Goal: Communication & Community: Answer question/provide support

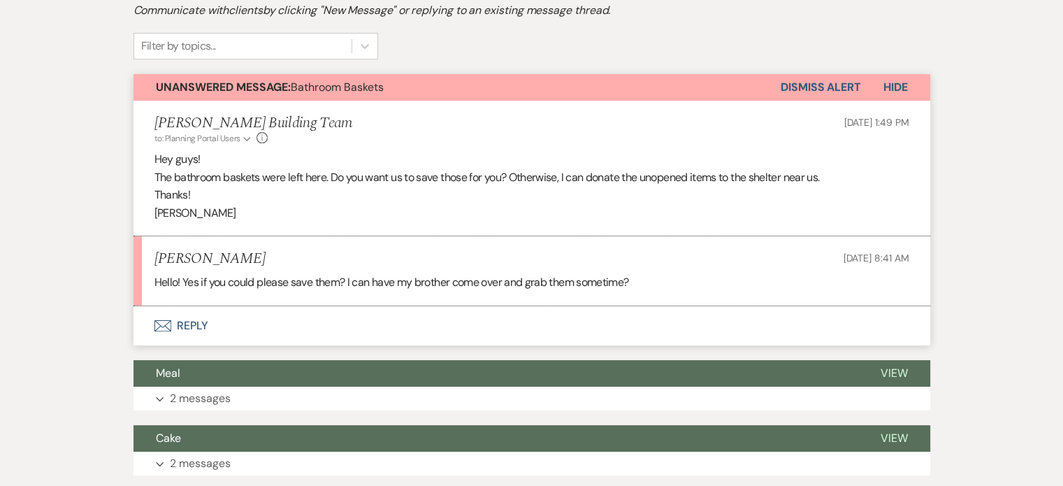
scroll to position [321, 0]
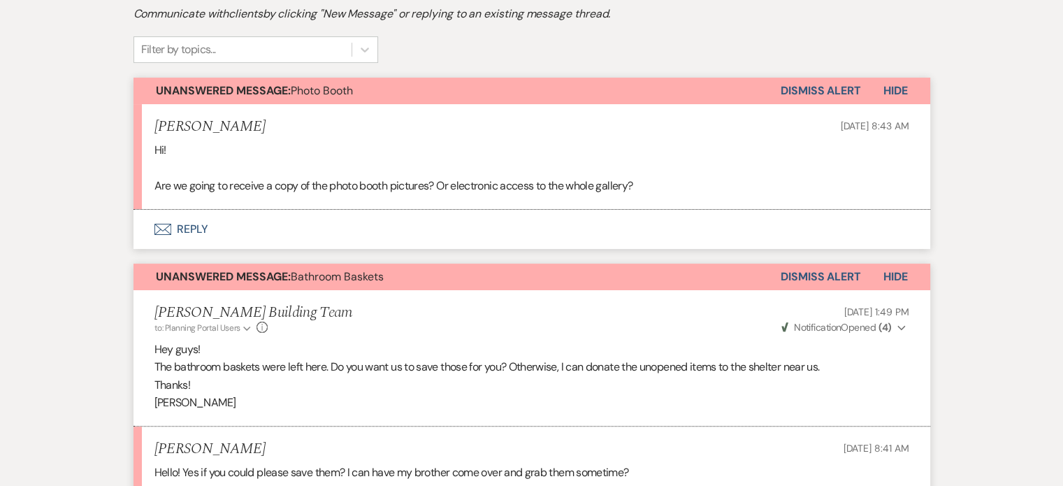
click at [193, 229] on button "Envelope Reply" at bounding box center [532, 229] width 797 height 39
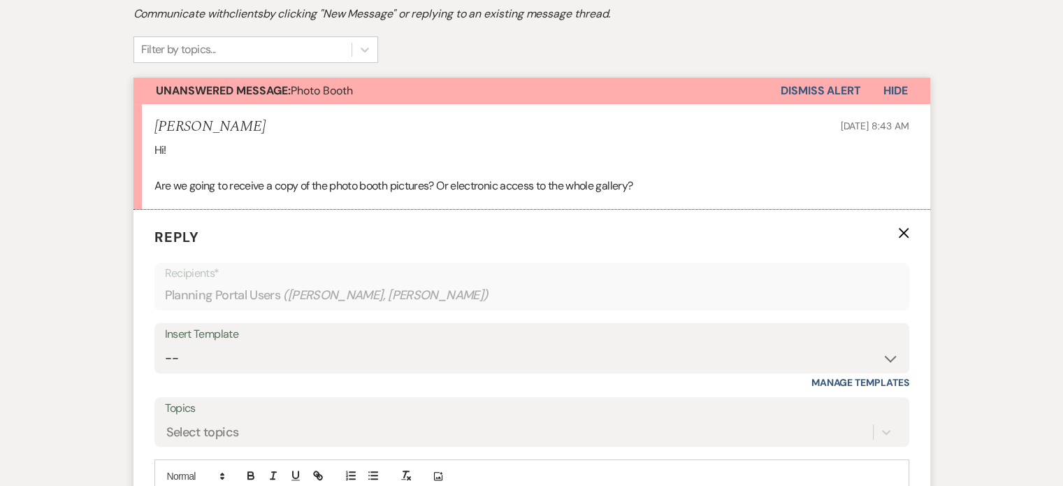
scroll to position [431, 0]
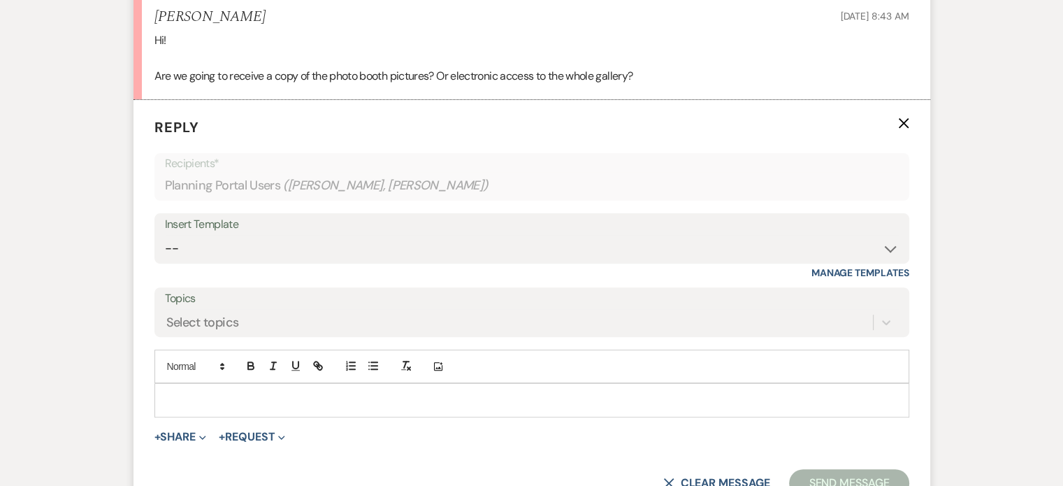
click at [222, 392] on p at bounding box center [532, 399] width 733 height 15
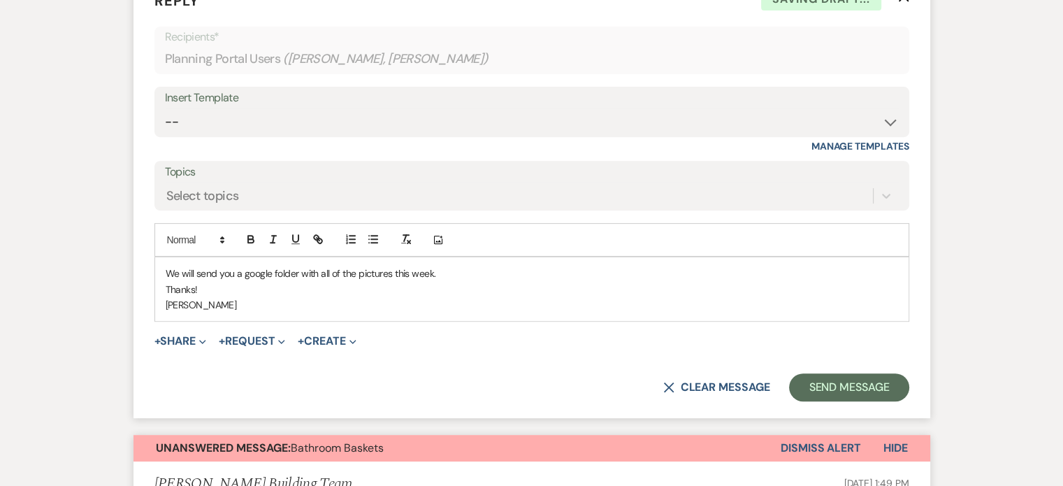
scroll to position [561, 0]
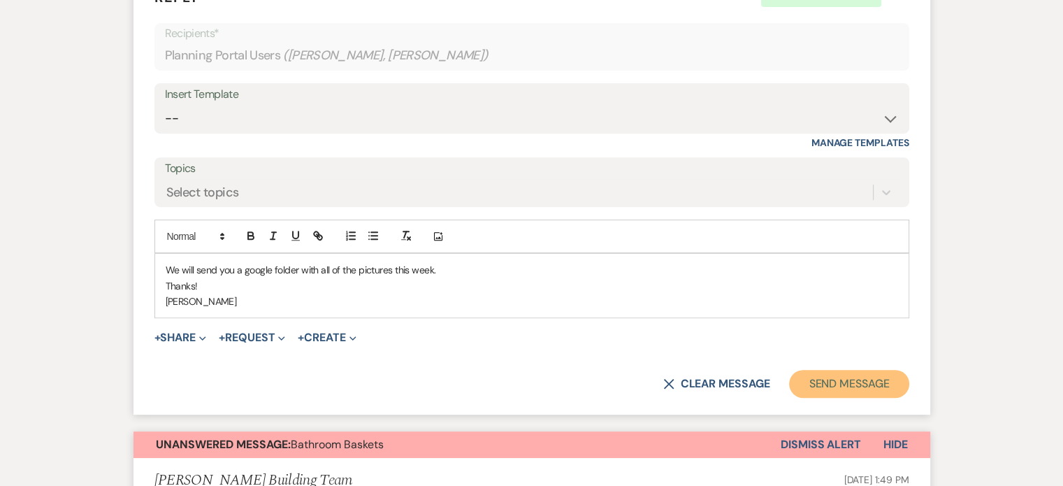
click at [842, 383] on button "Send Message" at bounding box center [849, 384] width 120 height 28
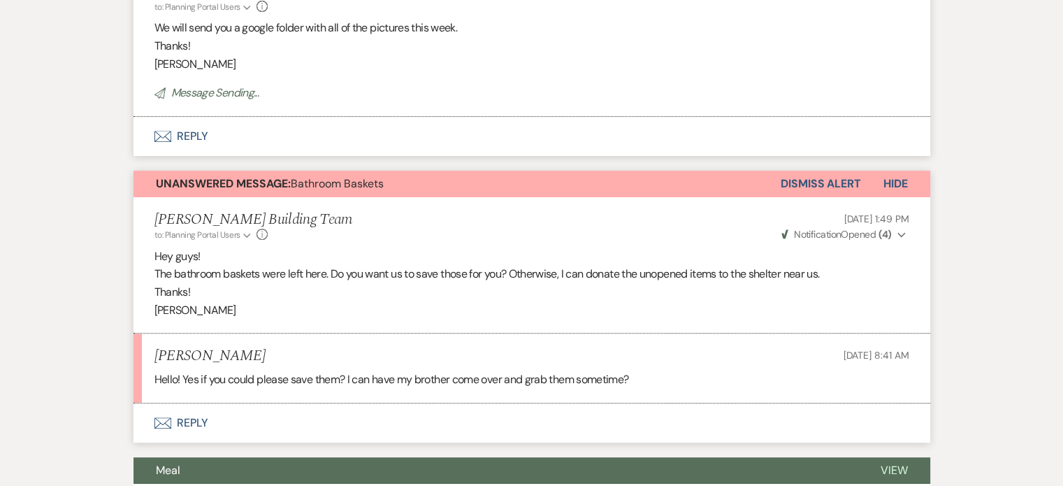
scroll to position [707, 0]
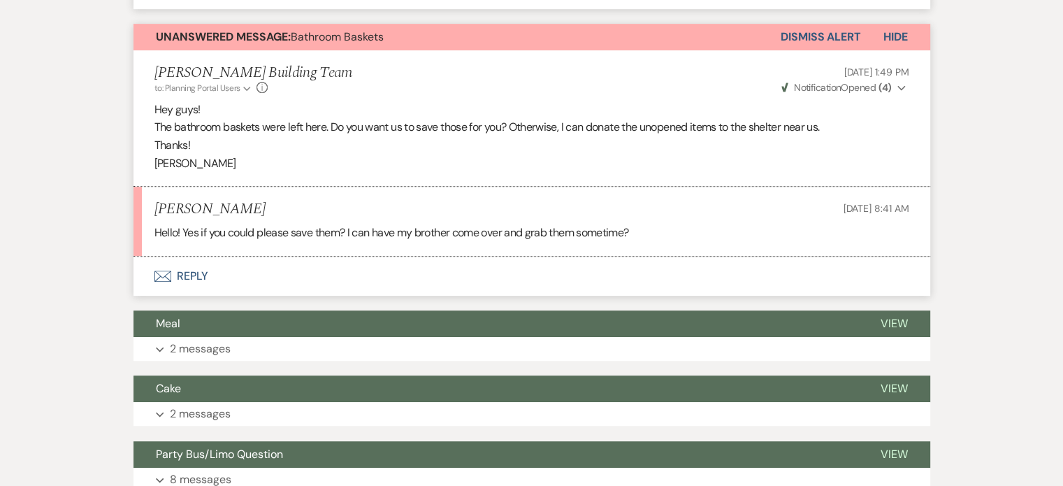
click at [196, 273] on button "Envelope Reply" at bounding box center [532, 276] width 797 height 39
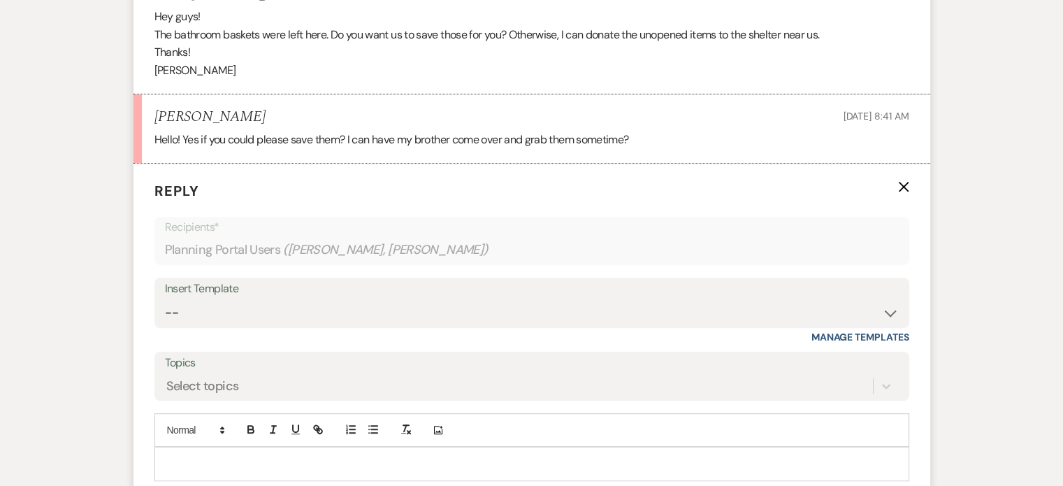
scroll to position [897, 0]
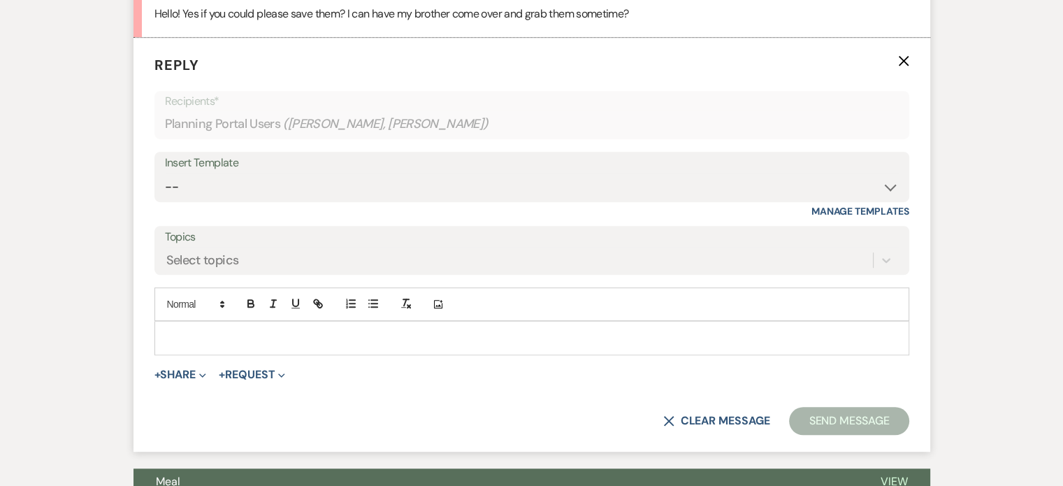
click at [210, 332] on p at bounding box center [532, 337] width 733 height 15
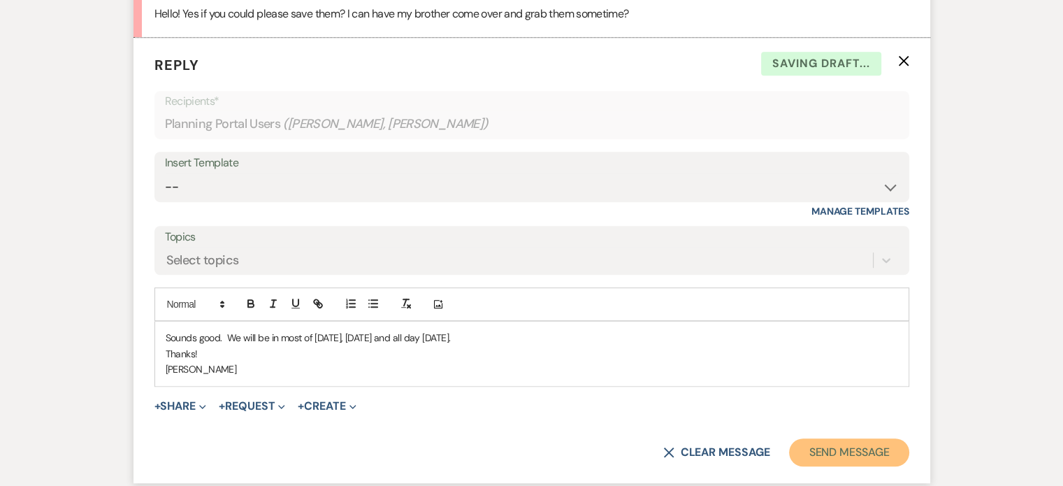
click at [828, 449] on button "Send Message" at bounding box center [849, 452] width 120 height 28
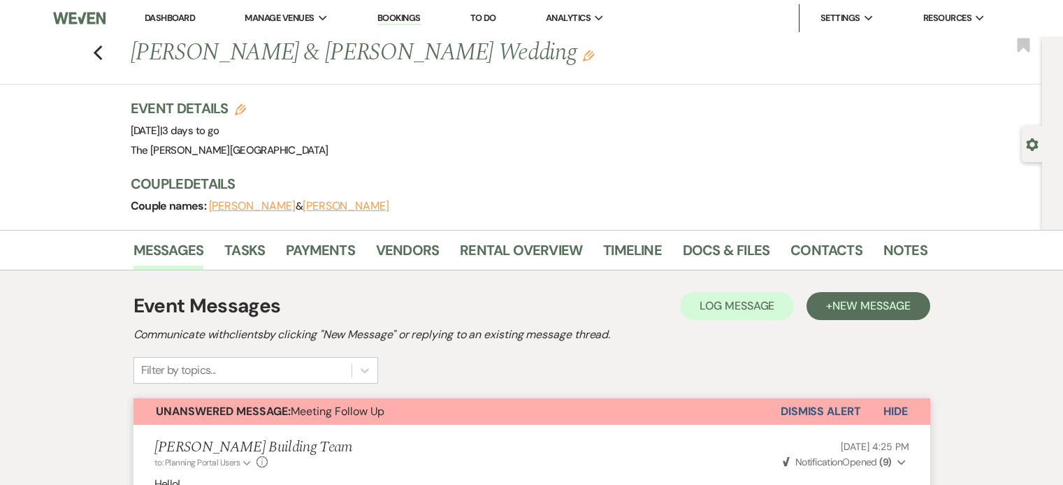
scroll to position [2615, 0]
